Goal: Ask a question

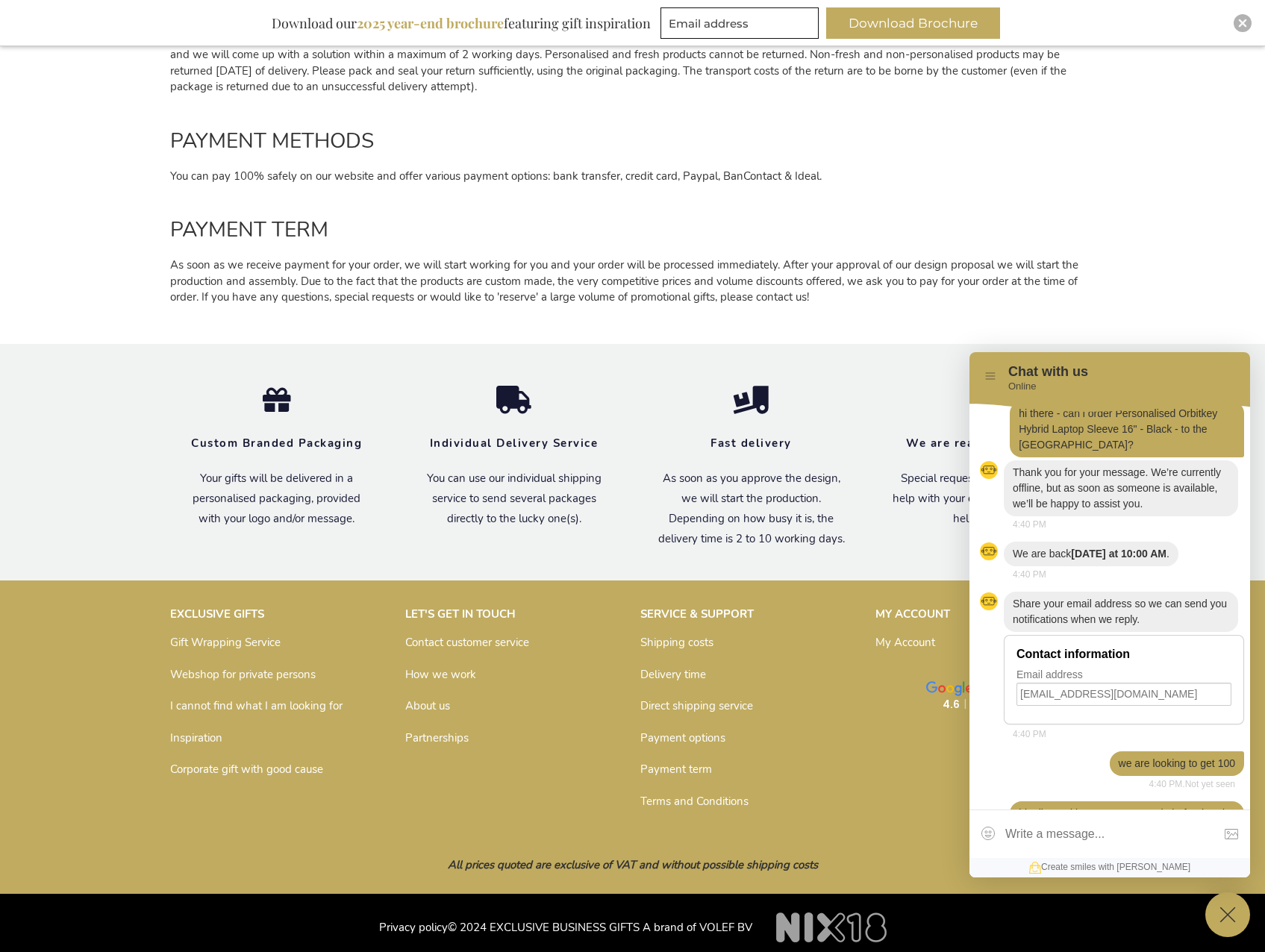
scroll to position [155, 0]
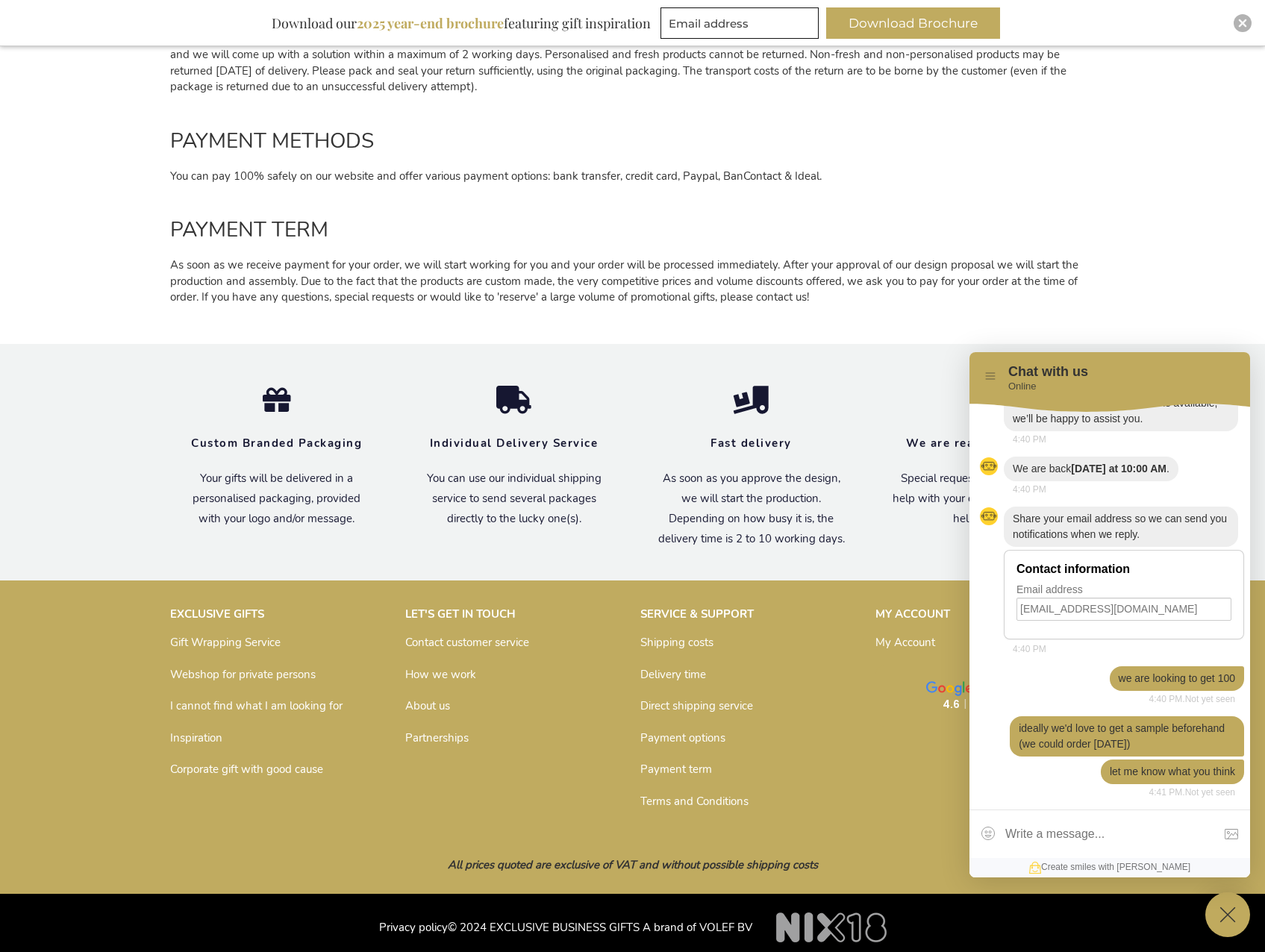
click at [995, 376] on icon at bounding box center [991, 376] width 12 height 12
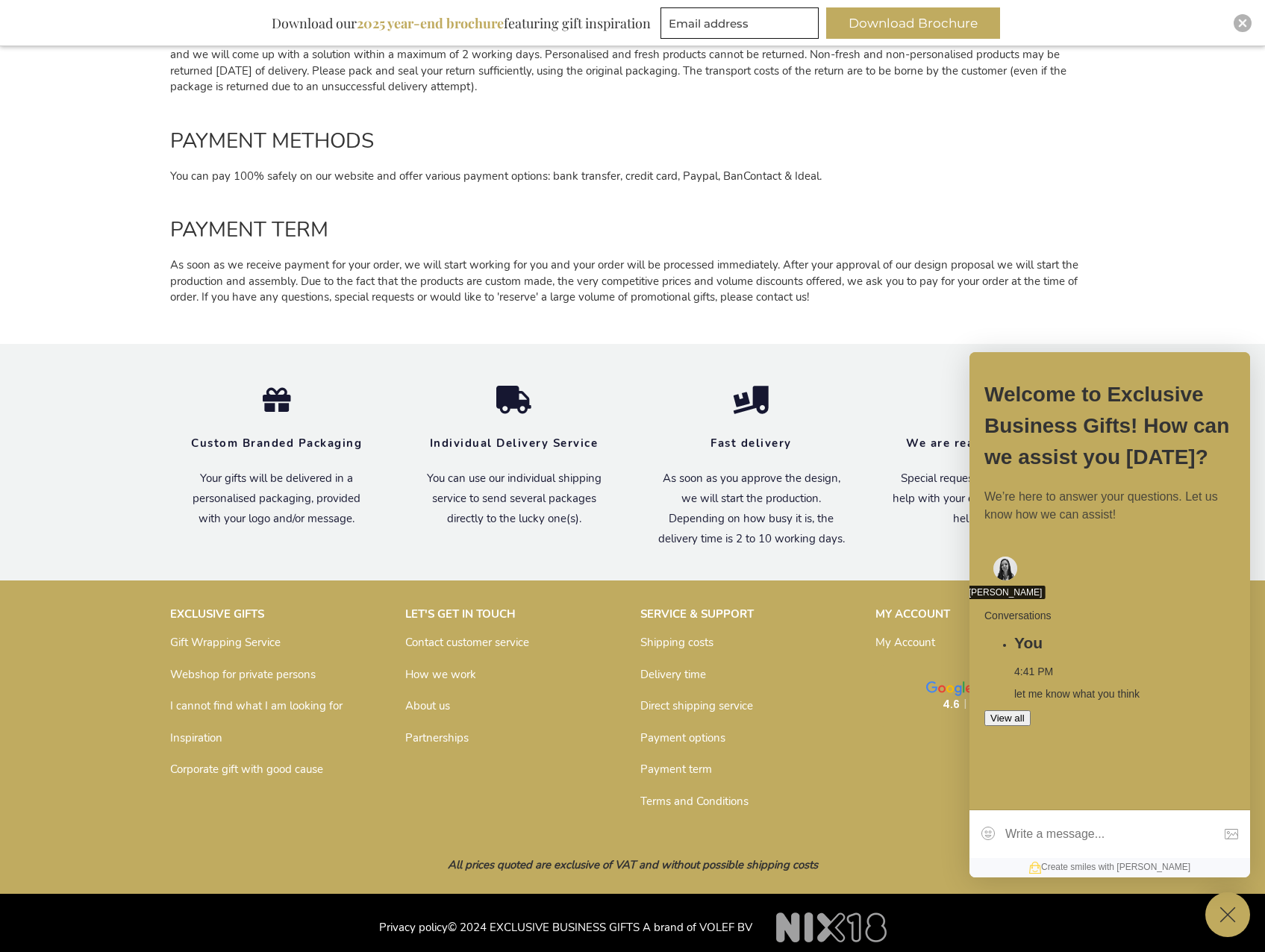
click at [1005, 565] on img at bounding box center [1005, 568] width 24 height 24
click at [1031, 710] on button "View all" at bounding box center [1008, 718] width 46 height 15
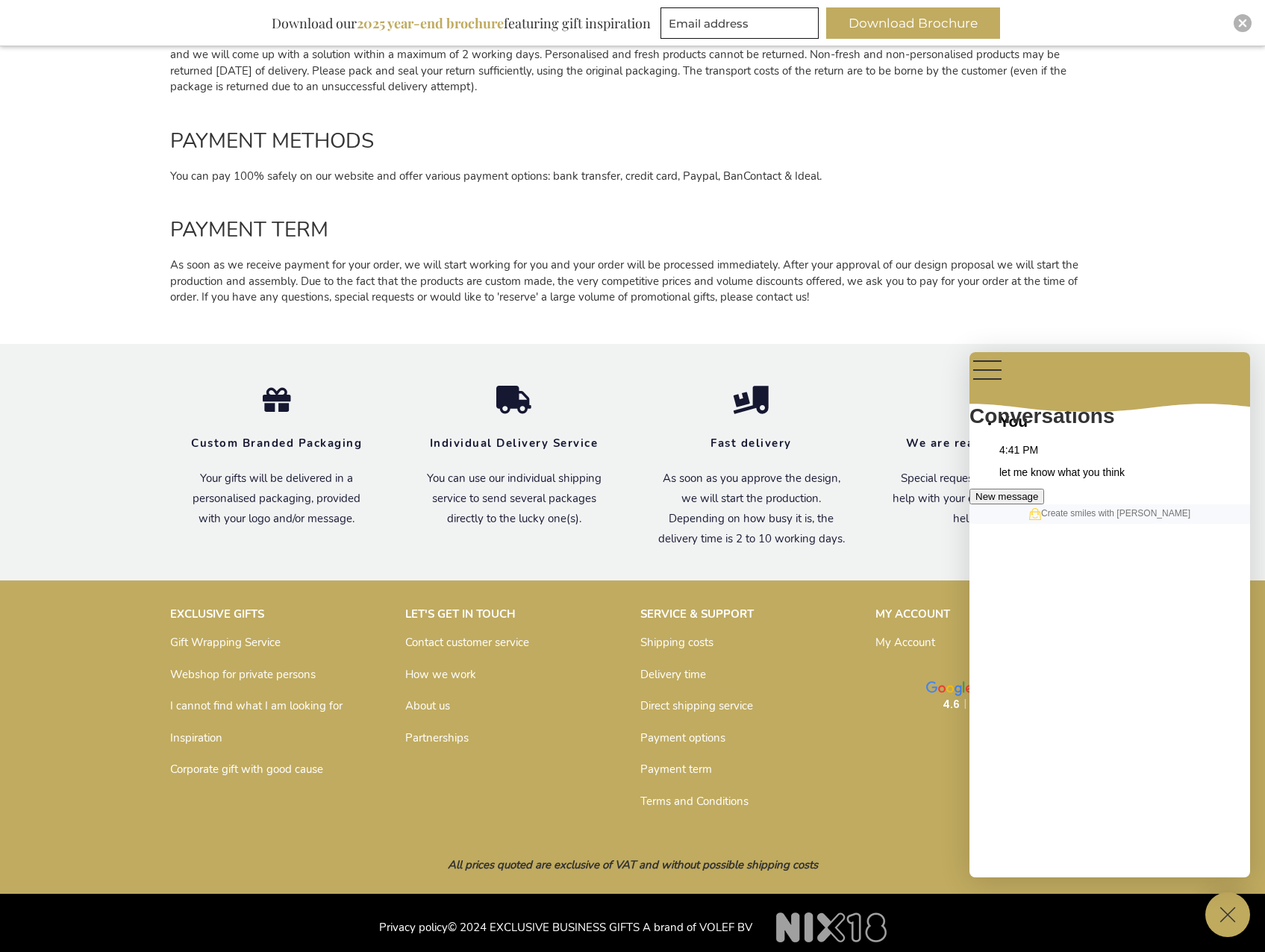
click at [1045, 504] on button "New message" at bounding box center [1007, 497] width 75 height 15
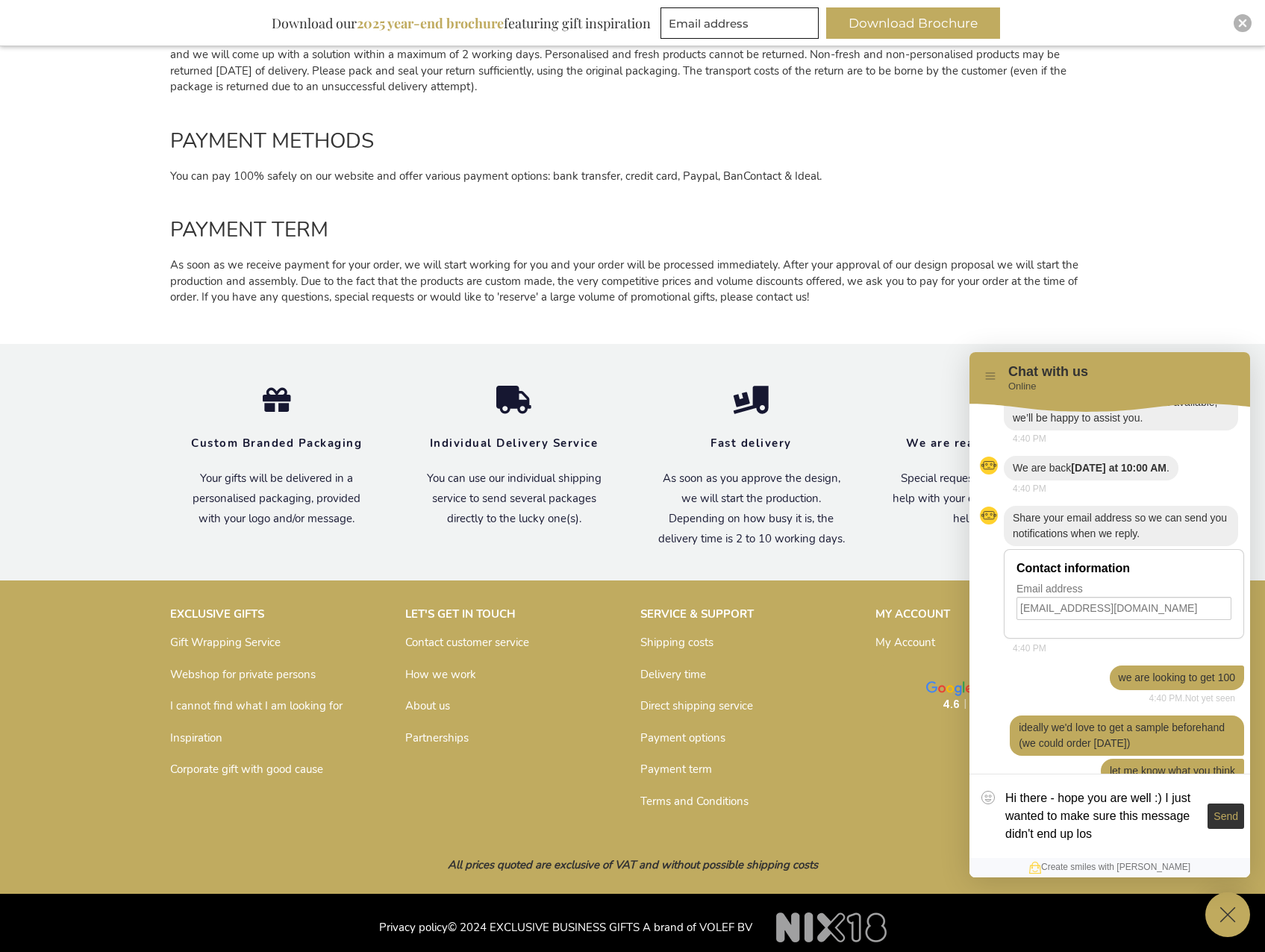
type textarea "Hi there - hope you are well :) I just wanted to make sure this message didn't …"
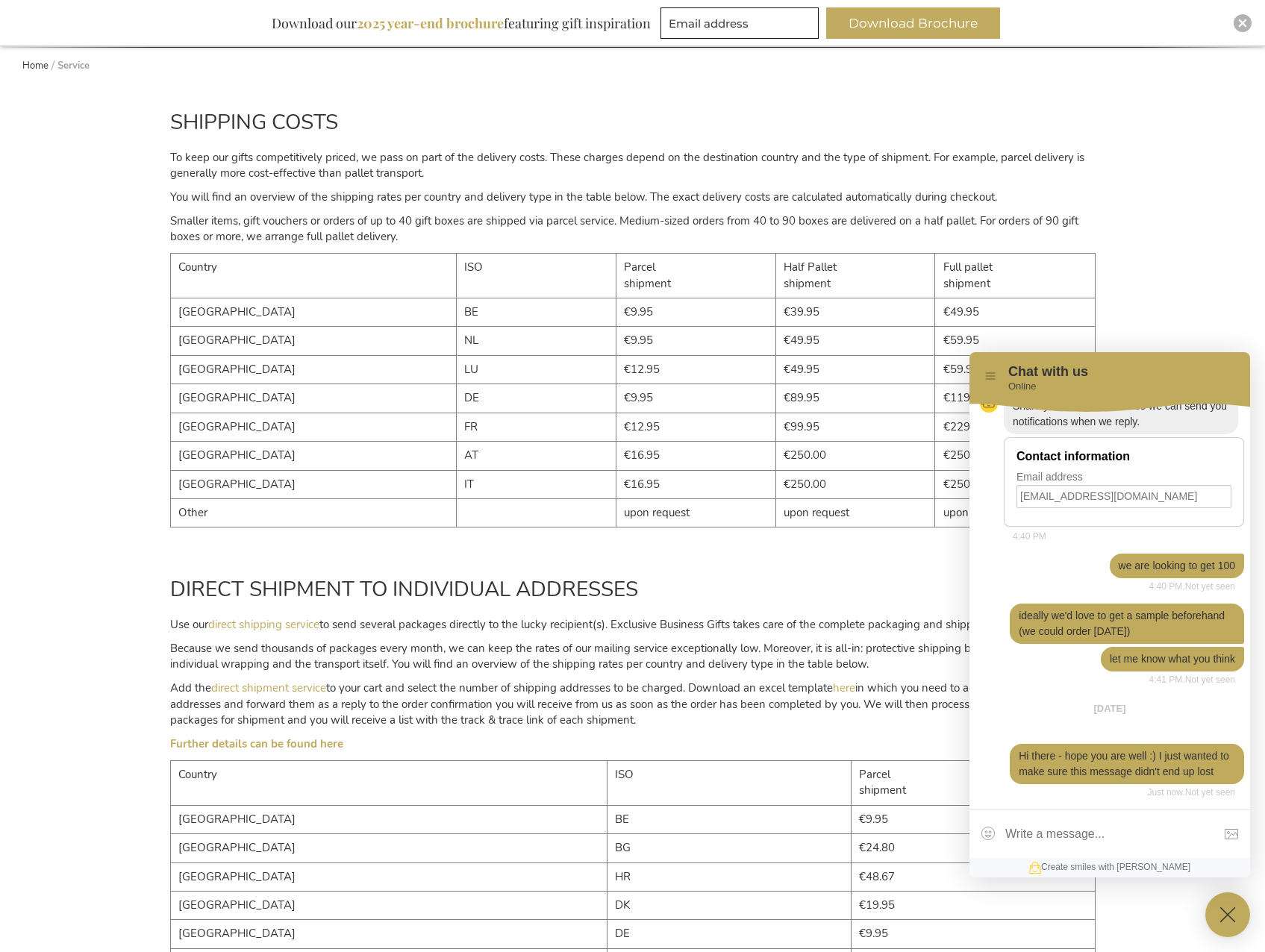
scroll to position [0, 0]
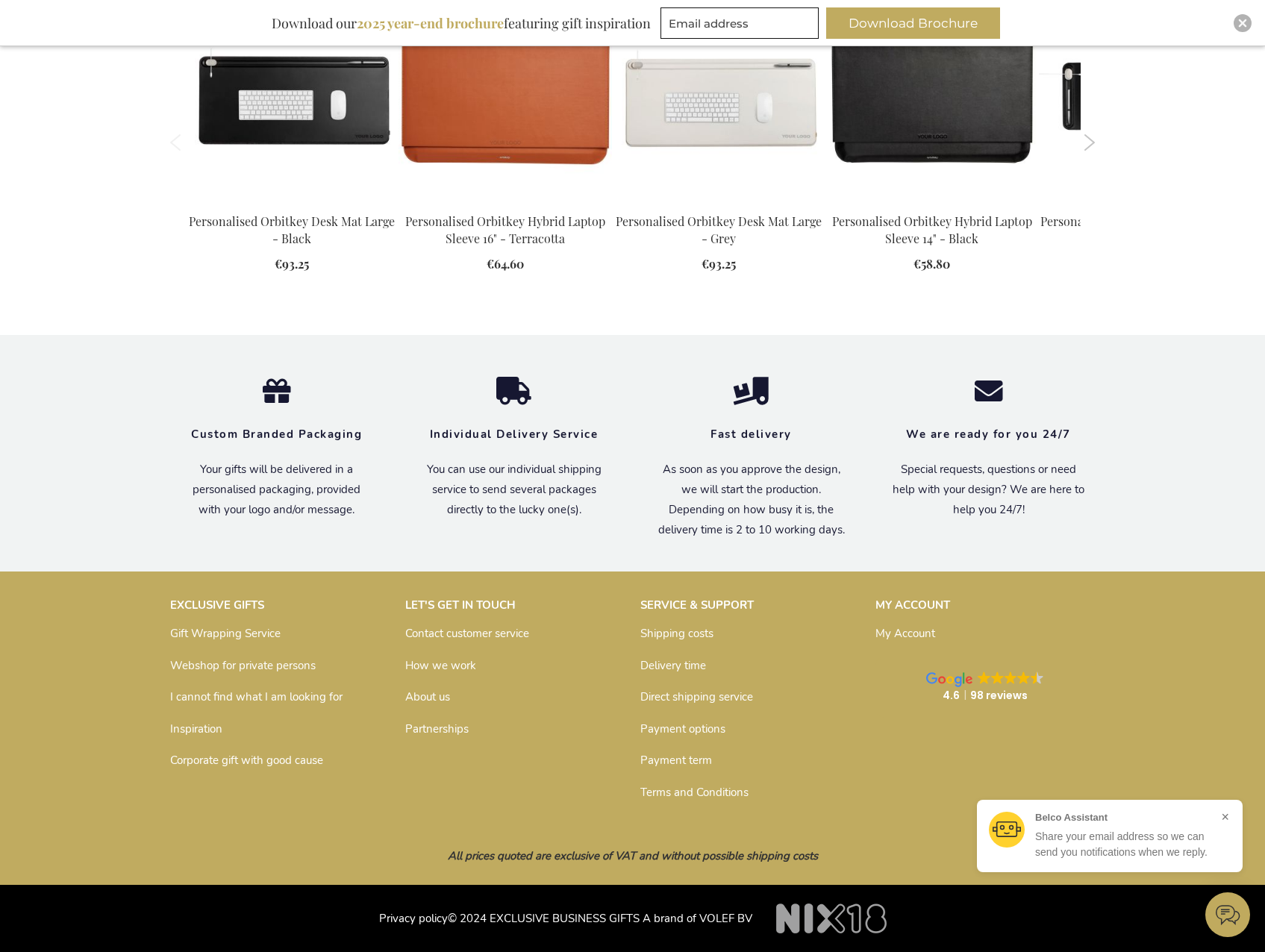
scroll to position [1829, 0]
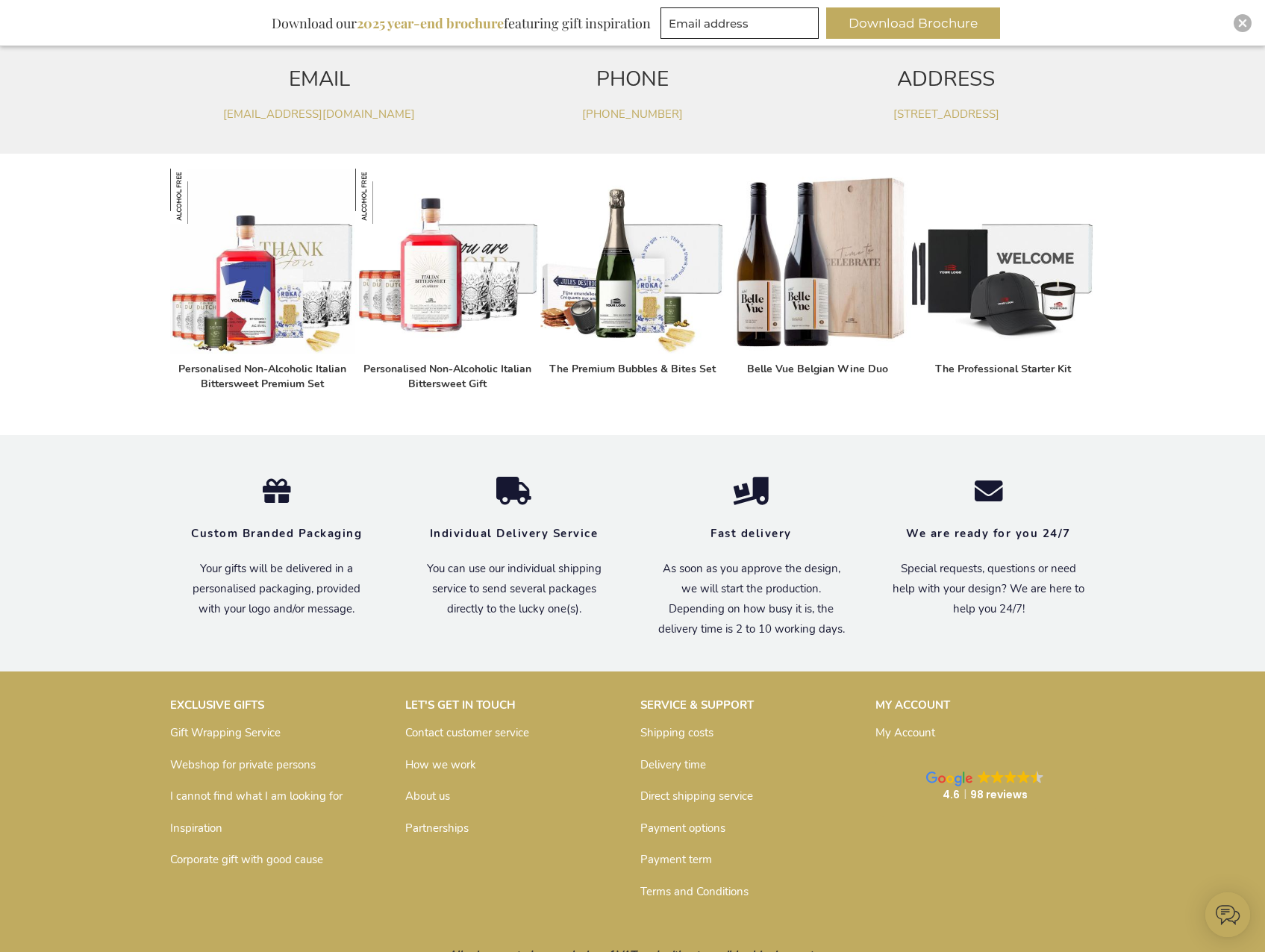
scroll to position [672, 0]
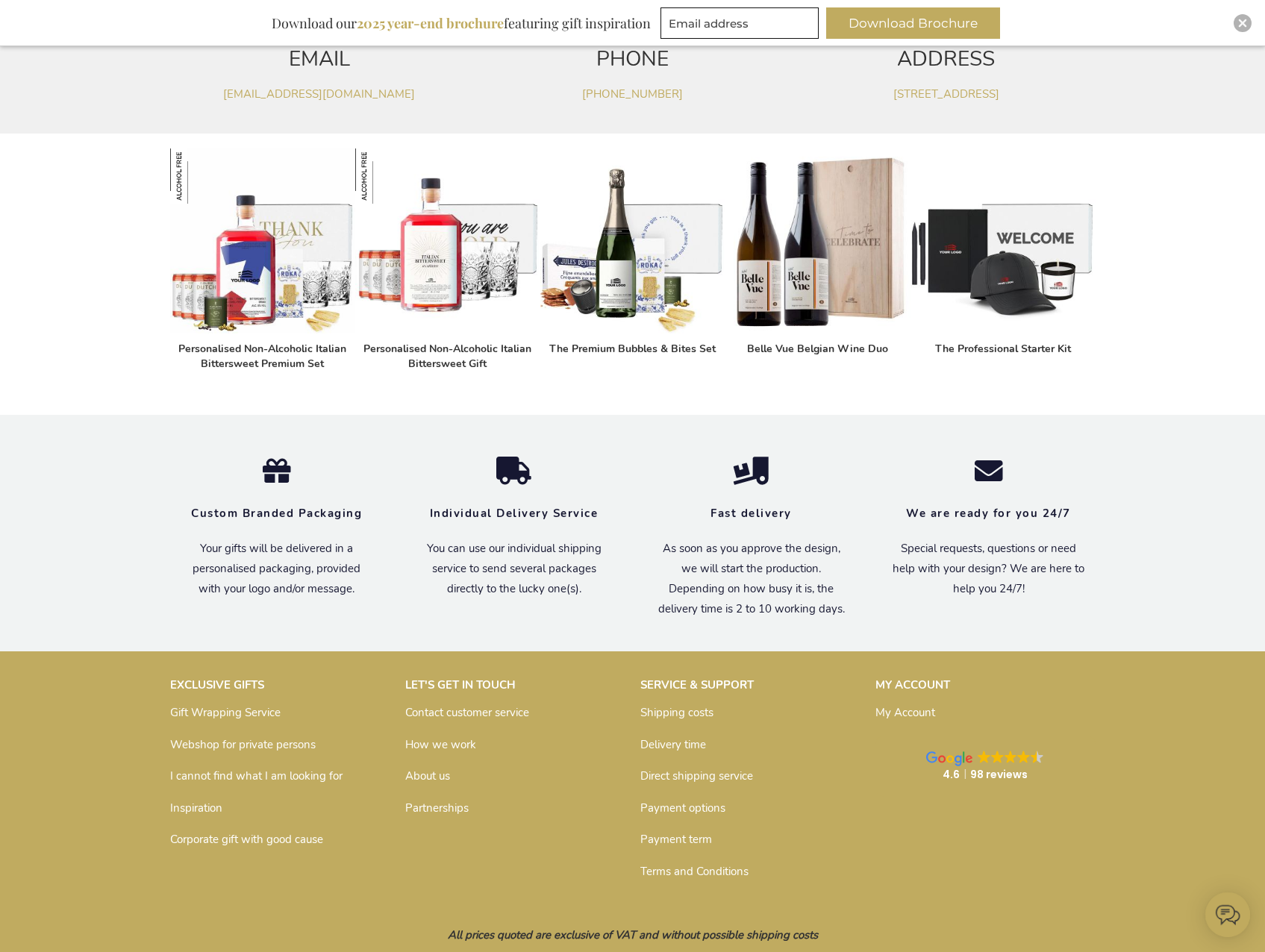
click at [681, 711] on link "Shipping costs" at bounding box center [677, 713] width 73 height 15
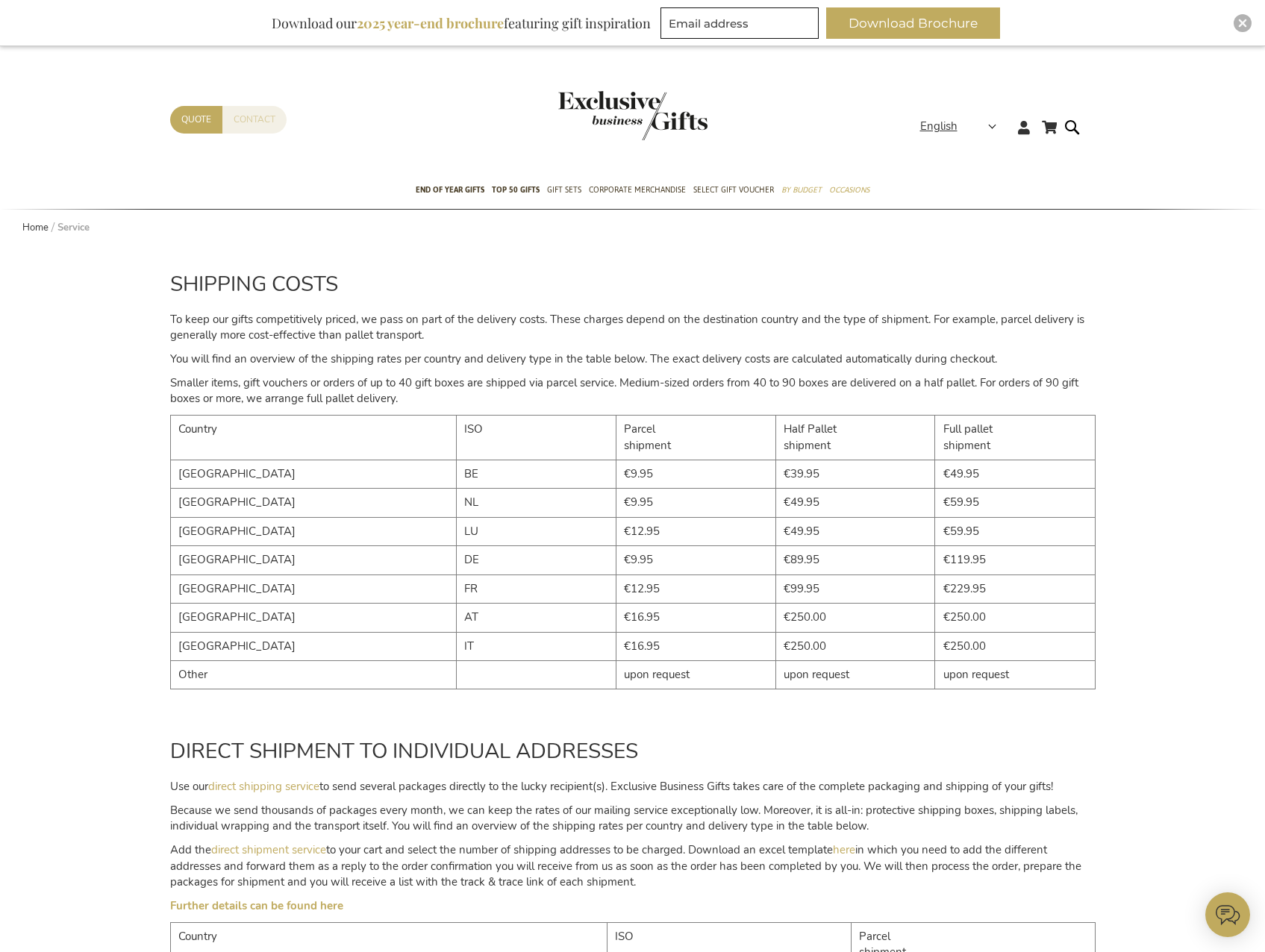
click at [269, 123] on link "Contact" at bounding box center [254, 119] width 65 height 28
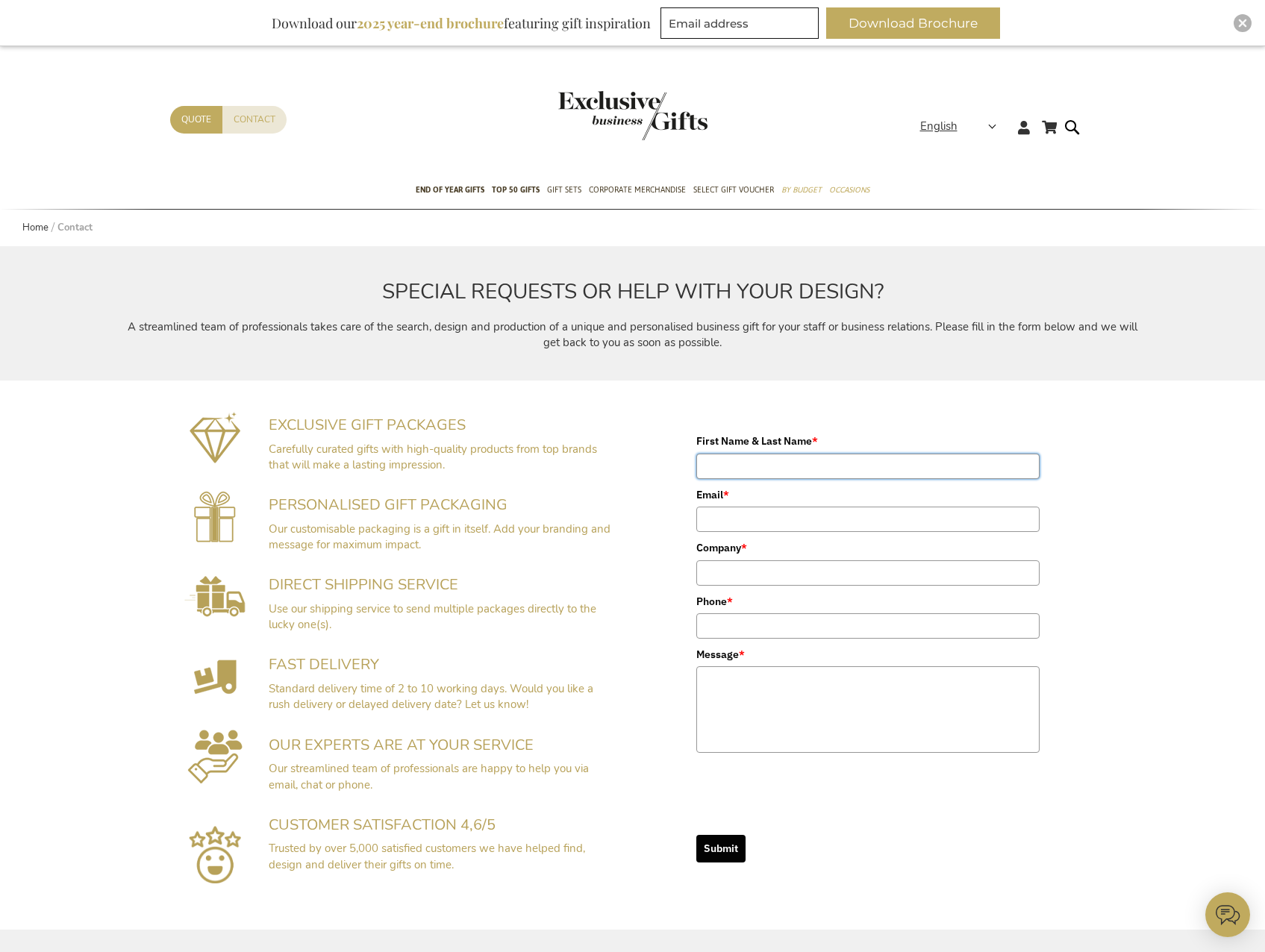
click at [787, 464] on input "First Name & Last Name *" at bounding box center [867, 466] width 344 height 25
type input "Emma Houtz"
type input "[EMAIL_ADDRESS][DOMAIN_NAME]"
type input "Brainomix Ltd"
type input "07442896646"
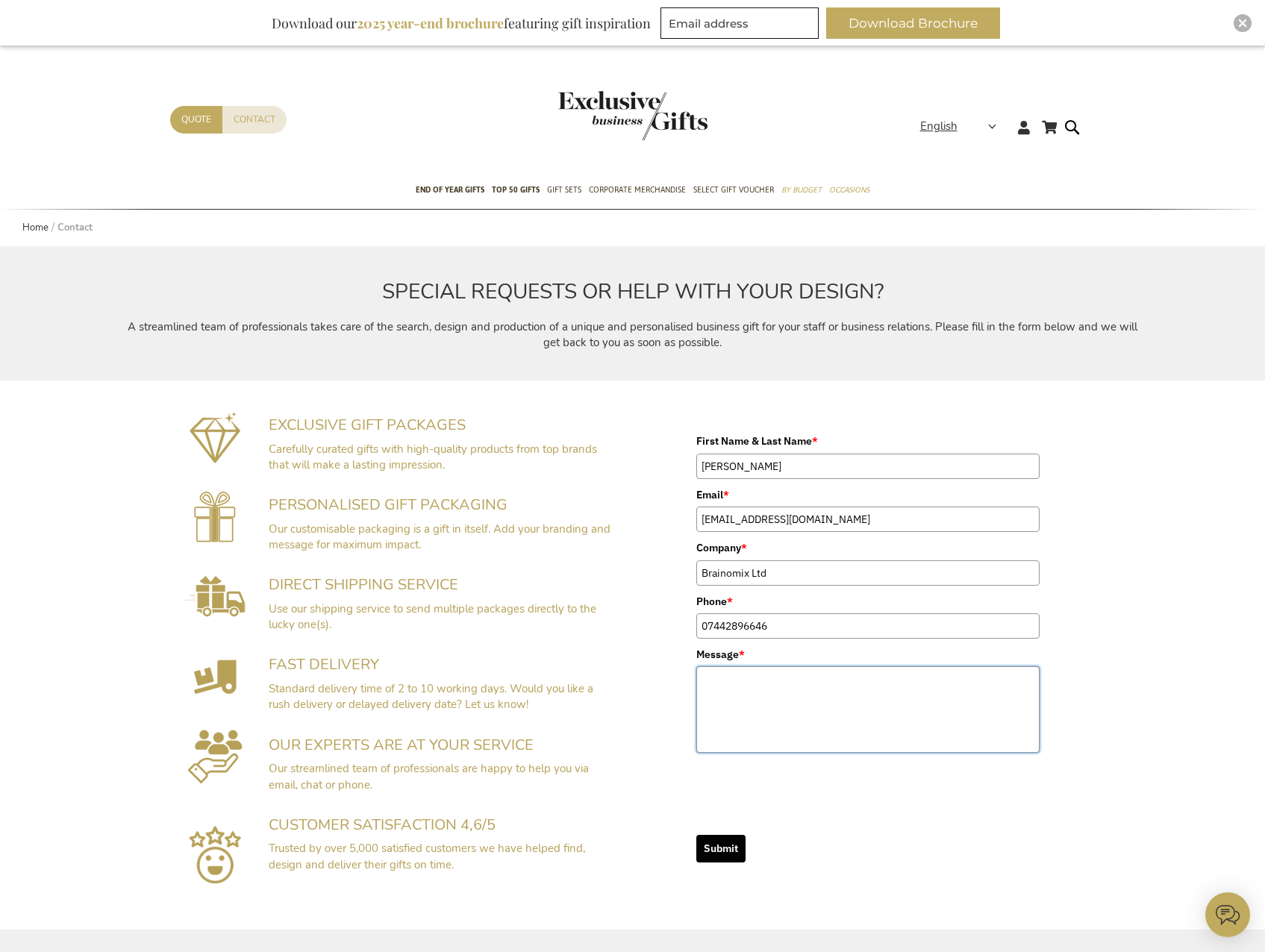
click at [809, 694] on textarea "Message *" at bounding box center [867, 709] width 344 height 87
paste textarea "Personalised Orbitkey Hybrid Laptop Sleeve 16" - Black"
click at [809, 694] on textarea "Hi there I wanted to order 100 Personalised Orbitkey Hybrid Laptop Sleeve 16" -…" at bounding box center [867, 709] width 344 height 87
click at [986, 694] on textarea "Hi there I wanted to order 100 Personalised Orbitkey Hybrid Laptop Sleeve 16" -…" at bounding box center [867, 709] width 344 height 87
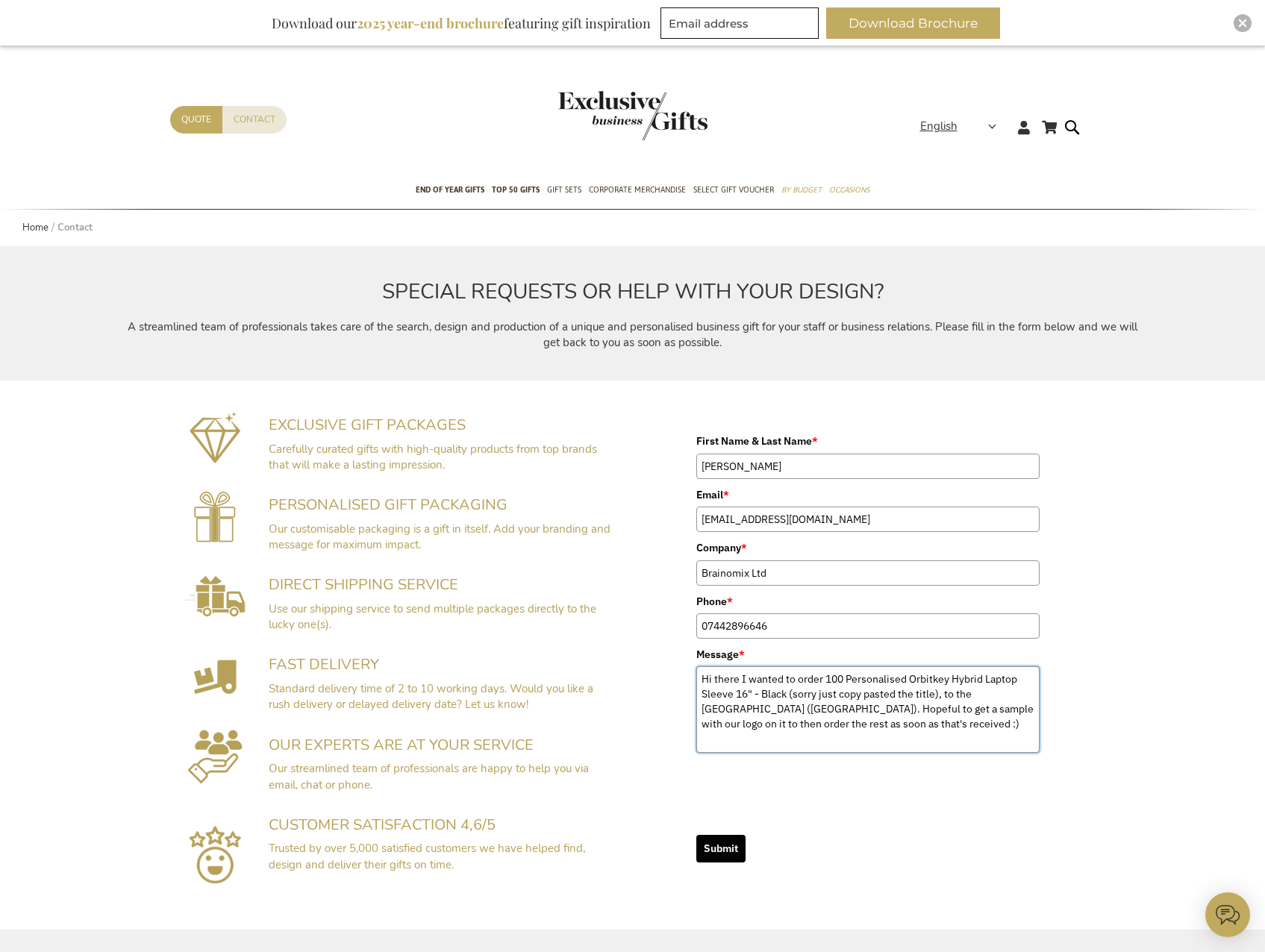
type textarea "Hi there I wanted to order 100 Personalised Orbitkey Hybrid Laptop Sleeve 16" -…"
click at [733, 852] on button "Submit" at bounding box center [720, 849] width 49 height 28
